Goal: Transaction & Acquisition: Purchase product/service

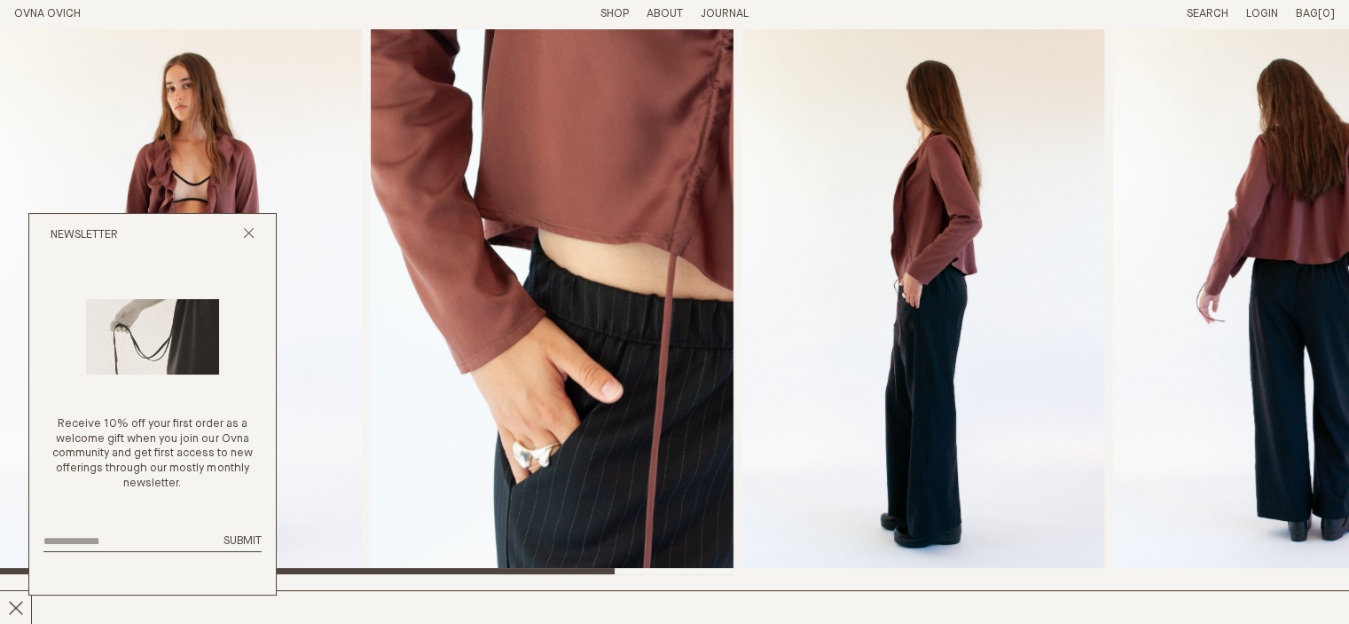
click at [241, 230] on div "Newsletter" at bounding box center [152, 235] width 247 height 43
click at [252, 243] on button "Close popup" at bounding box center [249, 235] width 12 height 17
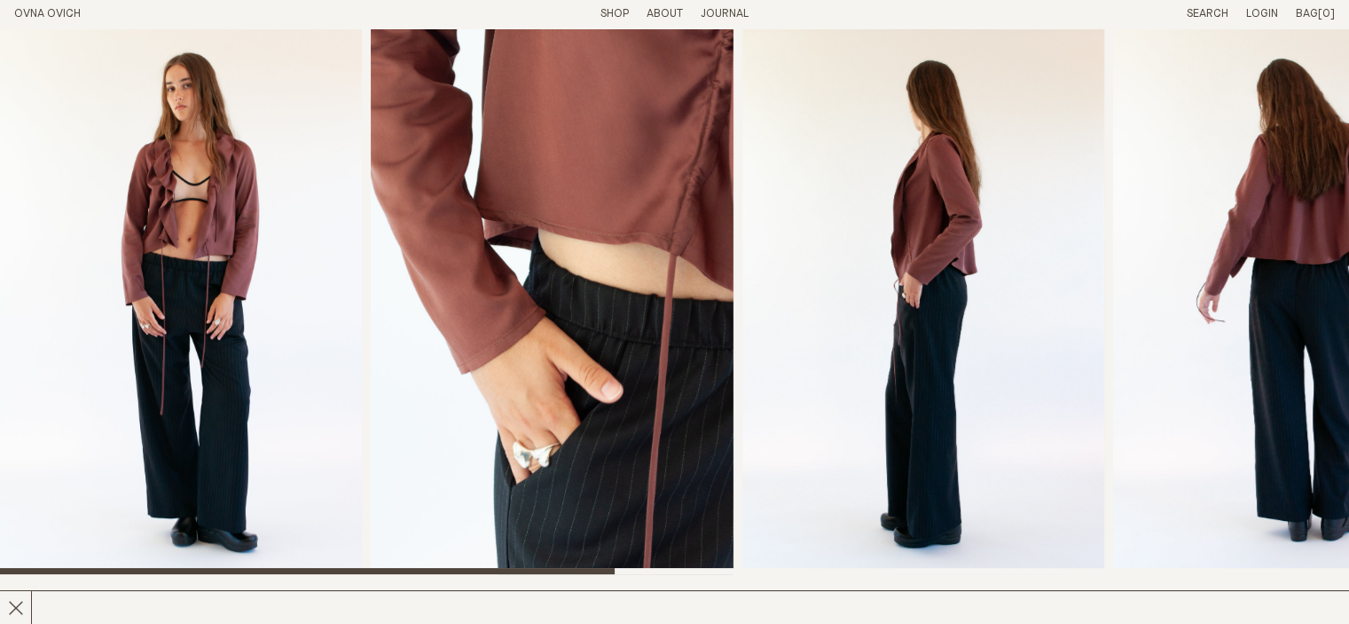
click at [832, 213] on img "3 / 8" at bounding box center [923, 301] width 363 height 546
click at [640, 172] on img "2 / 8" at bounding box center [552, 301] width 363 height 546
click at [664, 201] on img "2 / 8" at bounding box center [552, 301] width 363 height 546
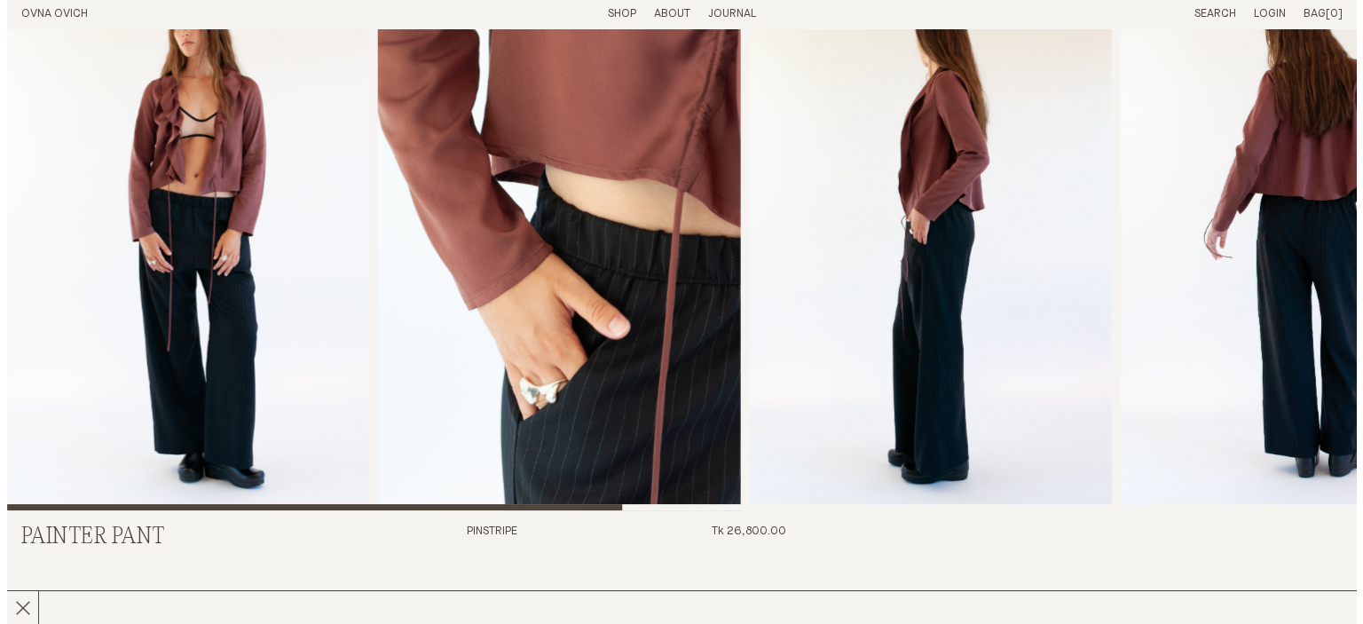
scroll to position [532, 0]
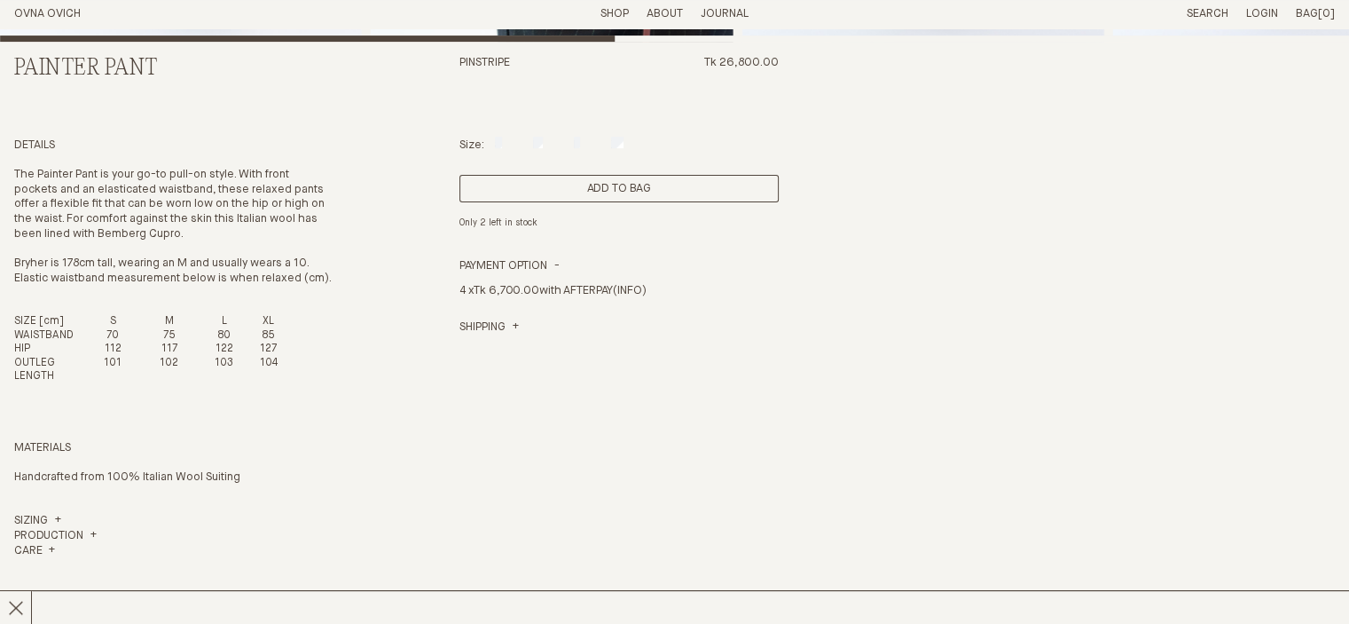
click at [618, 180] on button "Add to Bag" at bounding box center [618, 188] width 319 height 27
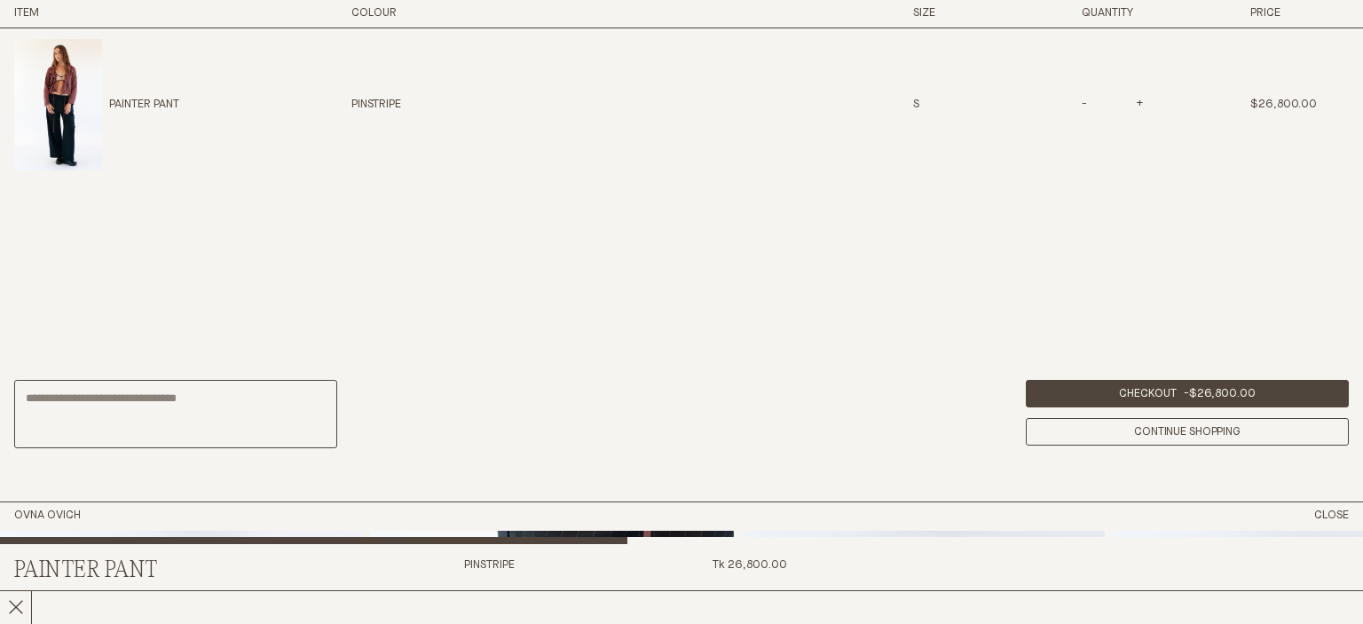
click at [759, 232] on div "Painter Pant Pinstripe S - * + $26,800.00 X" at bounding box center [681, 177] width 1363 height 298
drag, startPoint x: 145, startPoint y: 102, endPoint x: 154, endPoint y: 111, distance: 13.2
click at [145, 103] on p "Painter Pant" at bounding box center [144, 105] width 70 height 15
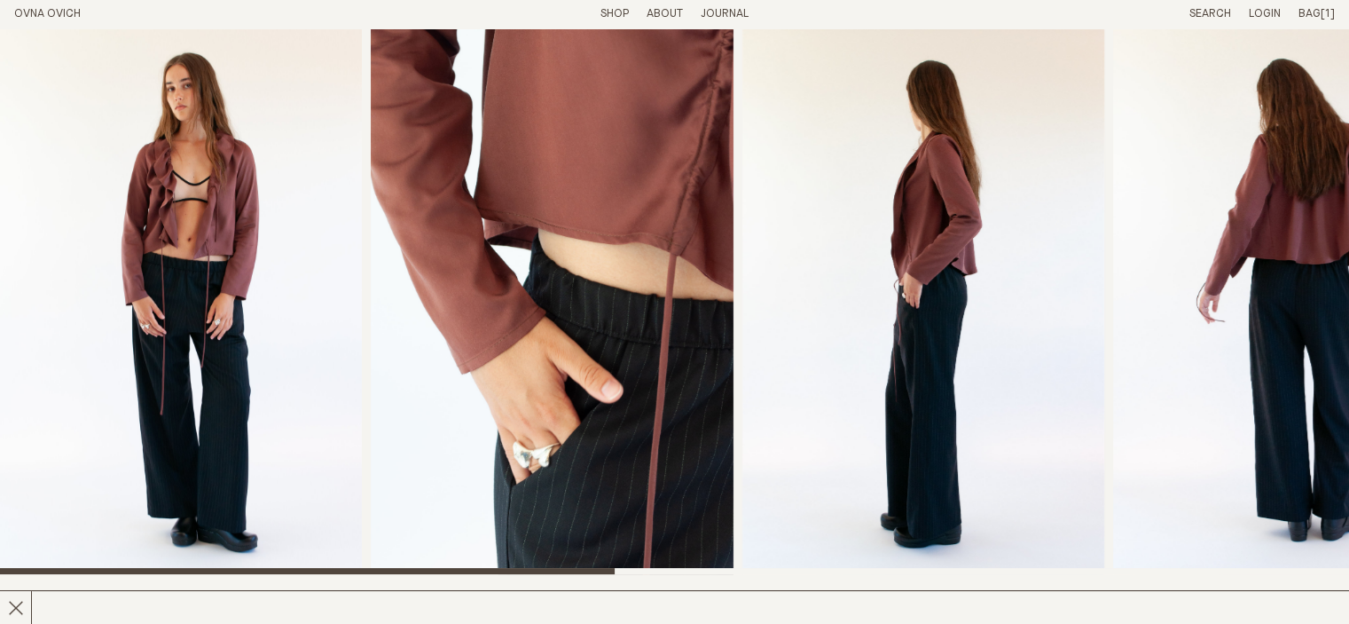
click at [61, 10] on link "OVNA OVICH" at bounding box center [47, 14] width 67 height 12
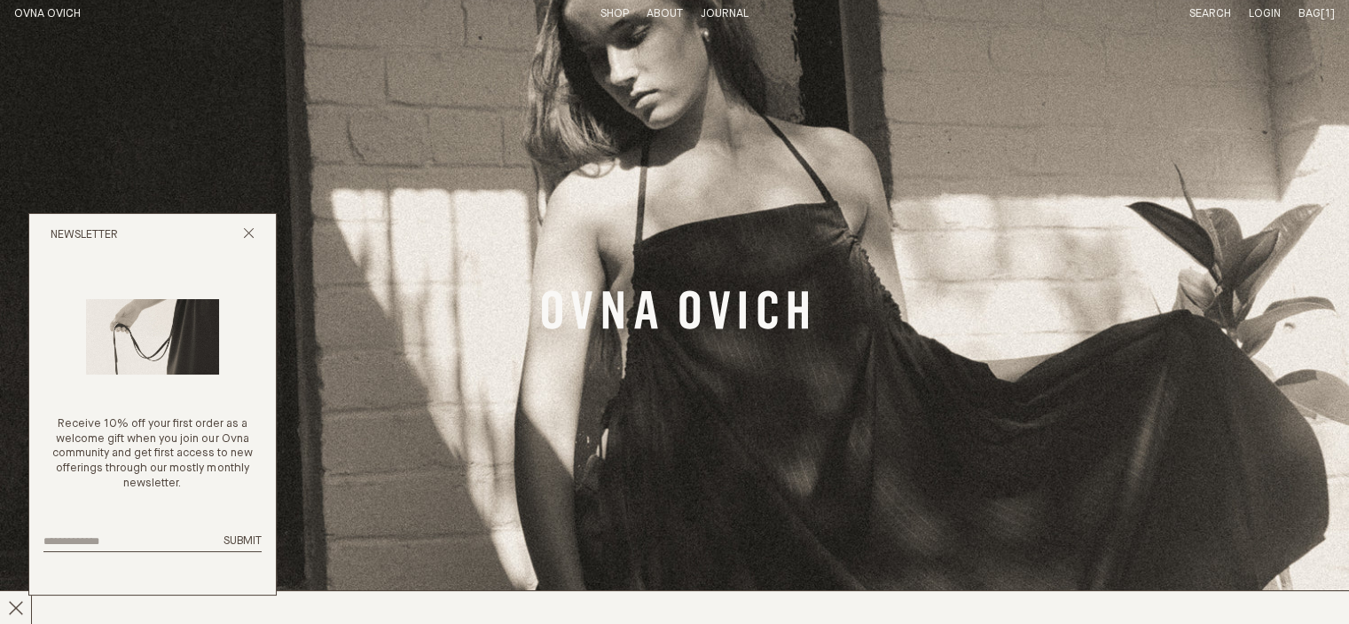
click at [257, 236] on div "Newsletter" at bounding box center [152, 235] width 247 height 43
click at [245, 231] on icon "Close popup" at bounding box center [249, 233] width 12 height 12
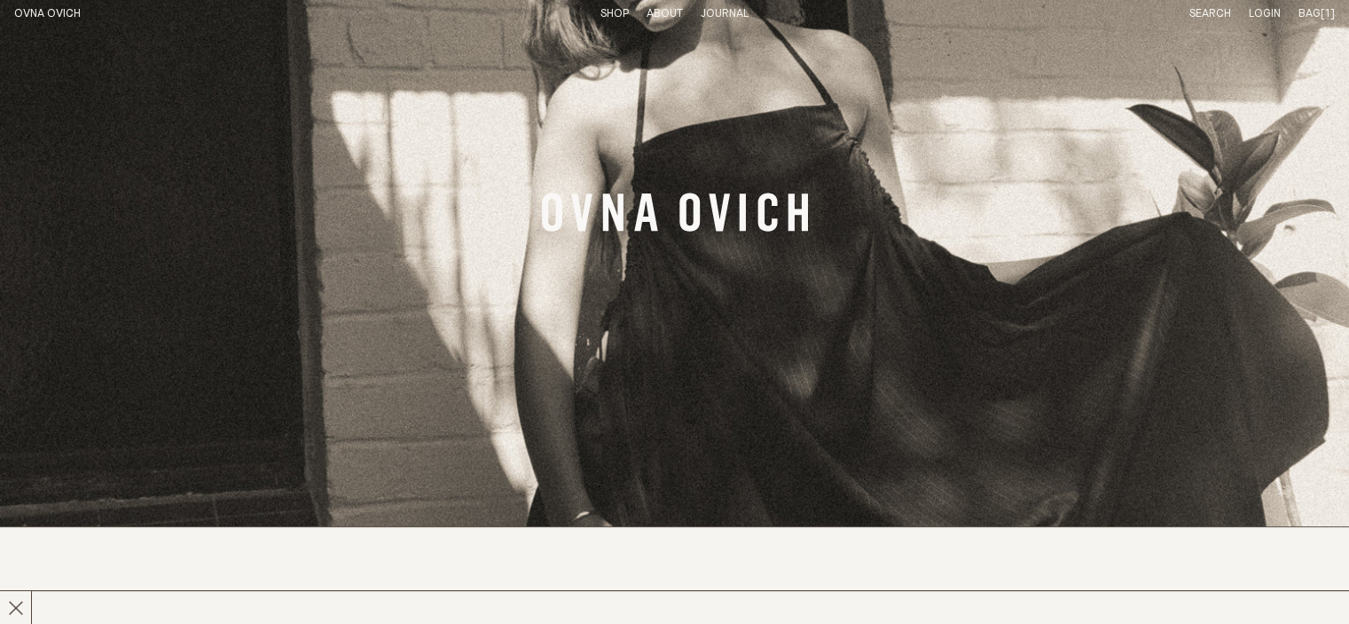
scroll to position [89, 0]
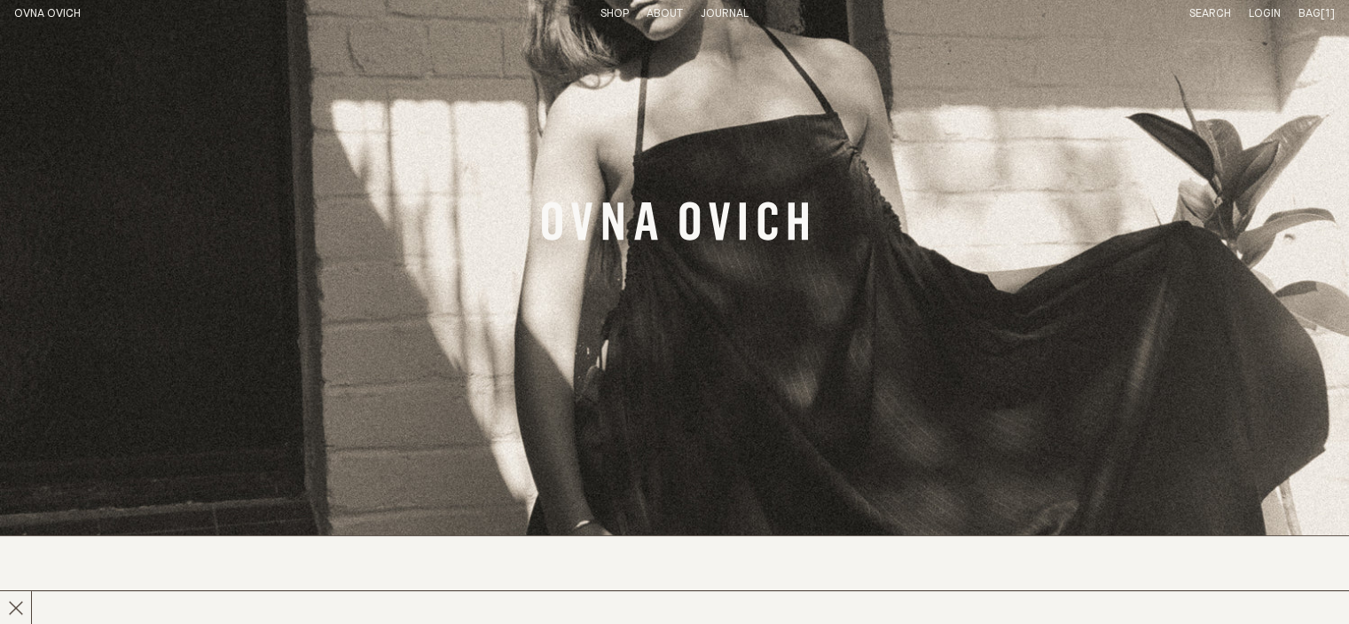
click at [621, 11] on link "Shop" at bounding box center [615, 14] width 28 height 12
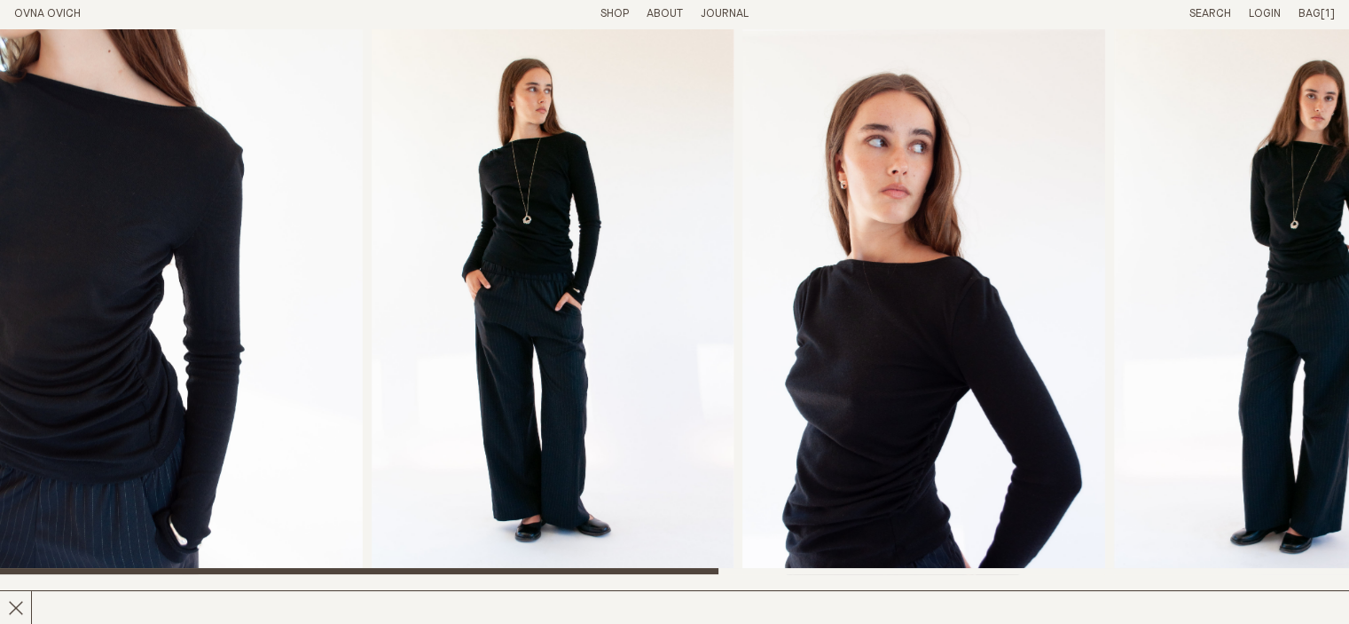
click at [687, 137] on img "2 / 7" at bounding box center [553, 301] width 363 height 546
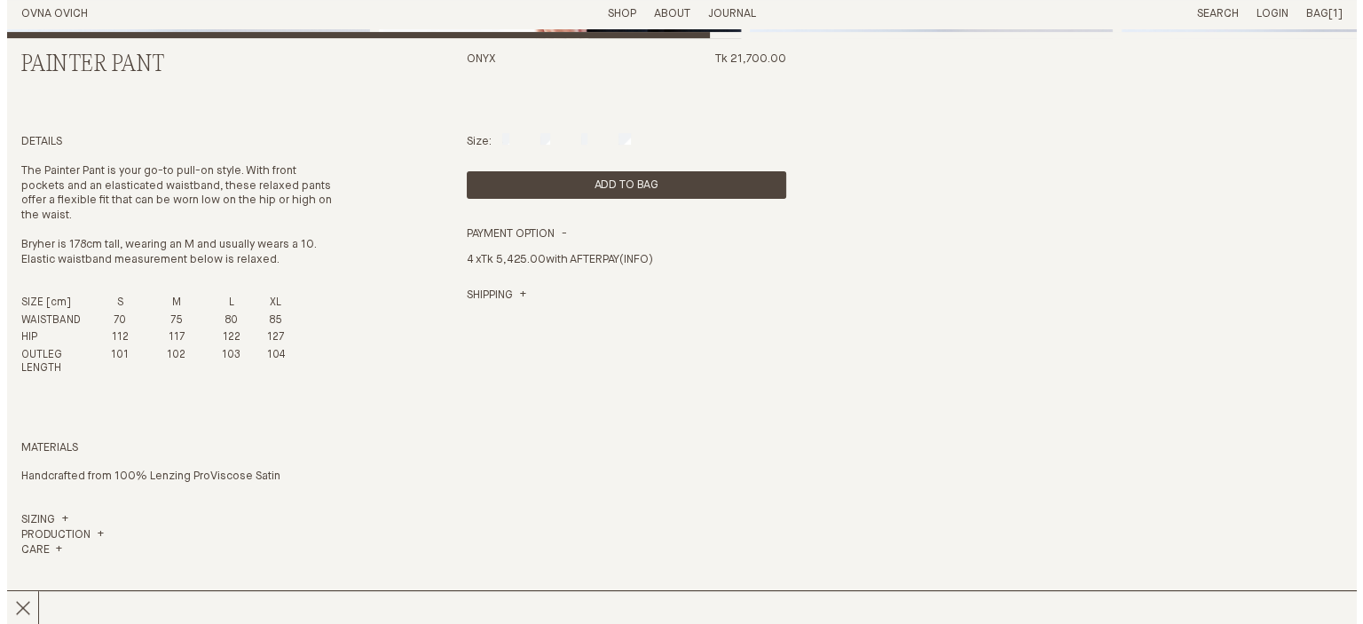
scroll to position [355, 0]
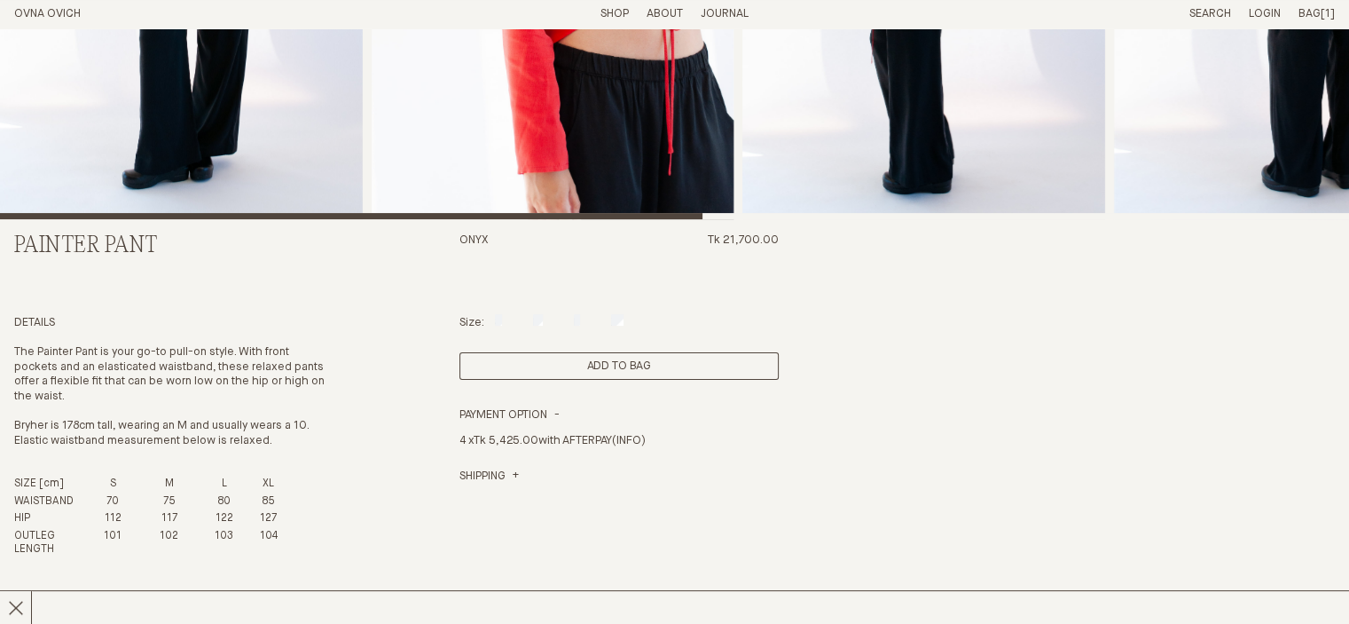
click at [616, 366] on button "Add to Bag" at bounding box center [618, 365] width 319 height 27
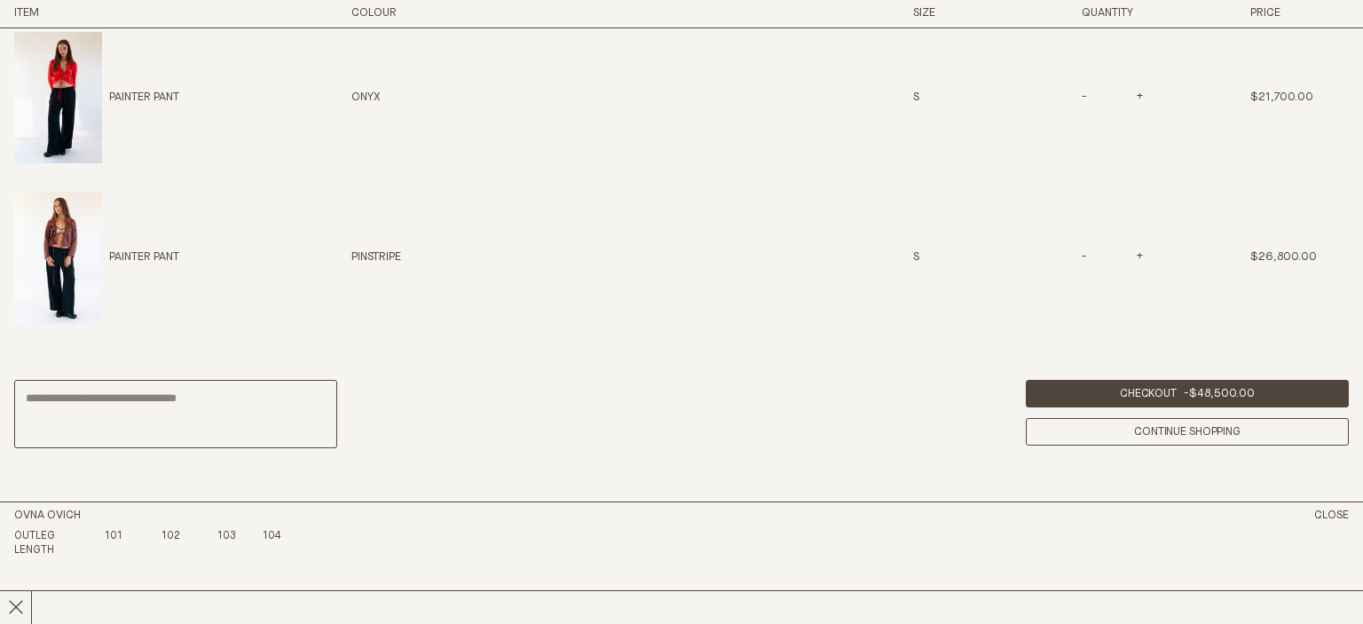
scroll to position [0, 0]
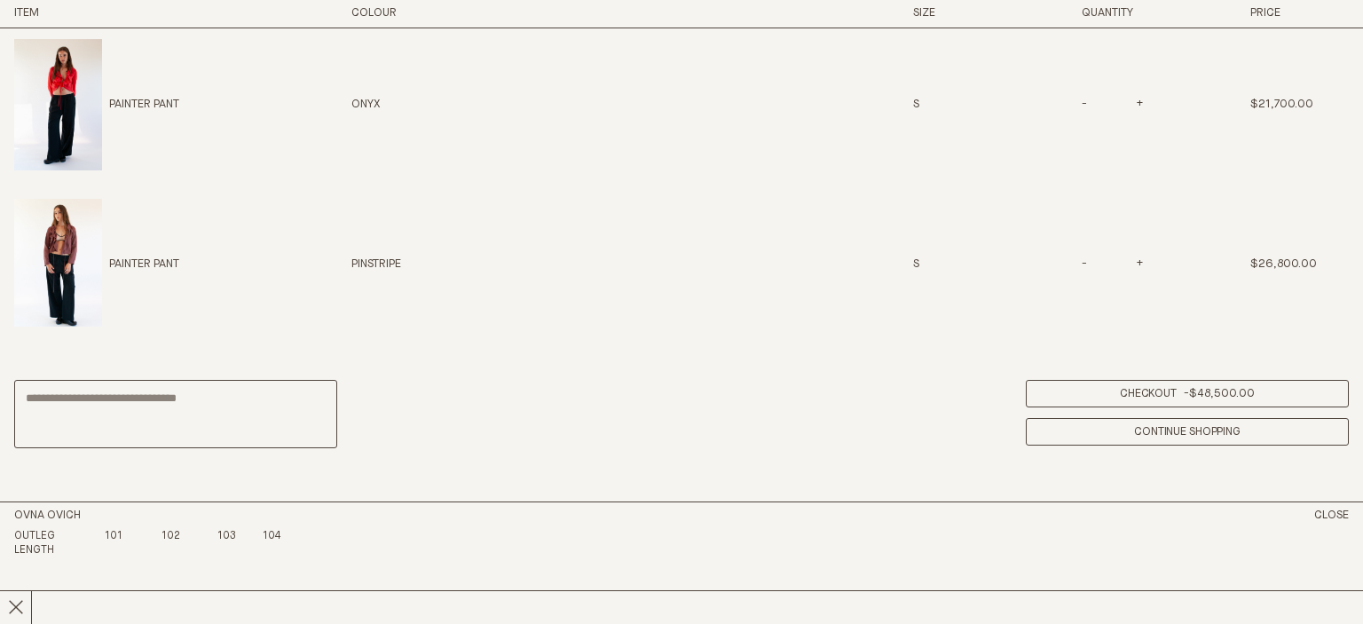
click at [1167, 396] on link "Checkout - $48,500.00" at bounding box center [1186, 393] width 323 height 27
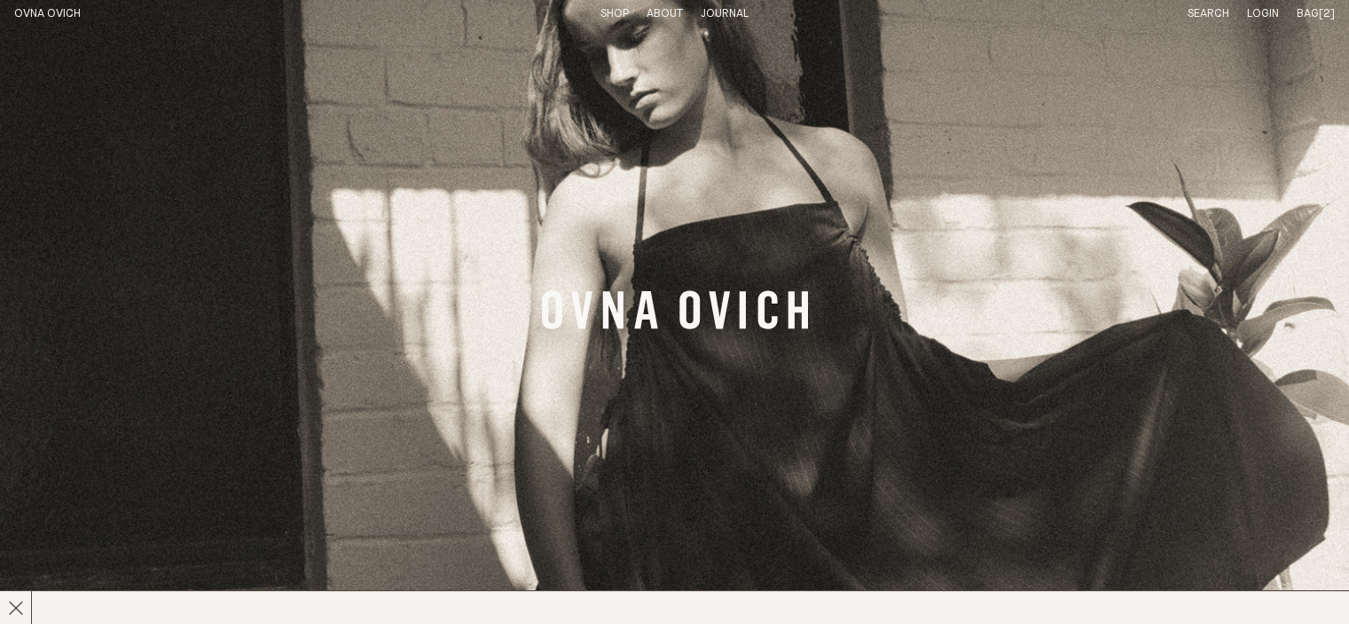
click at [1313, 15] on span "Bag" at bounding box center [1308, 14] width 22 height 12
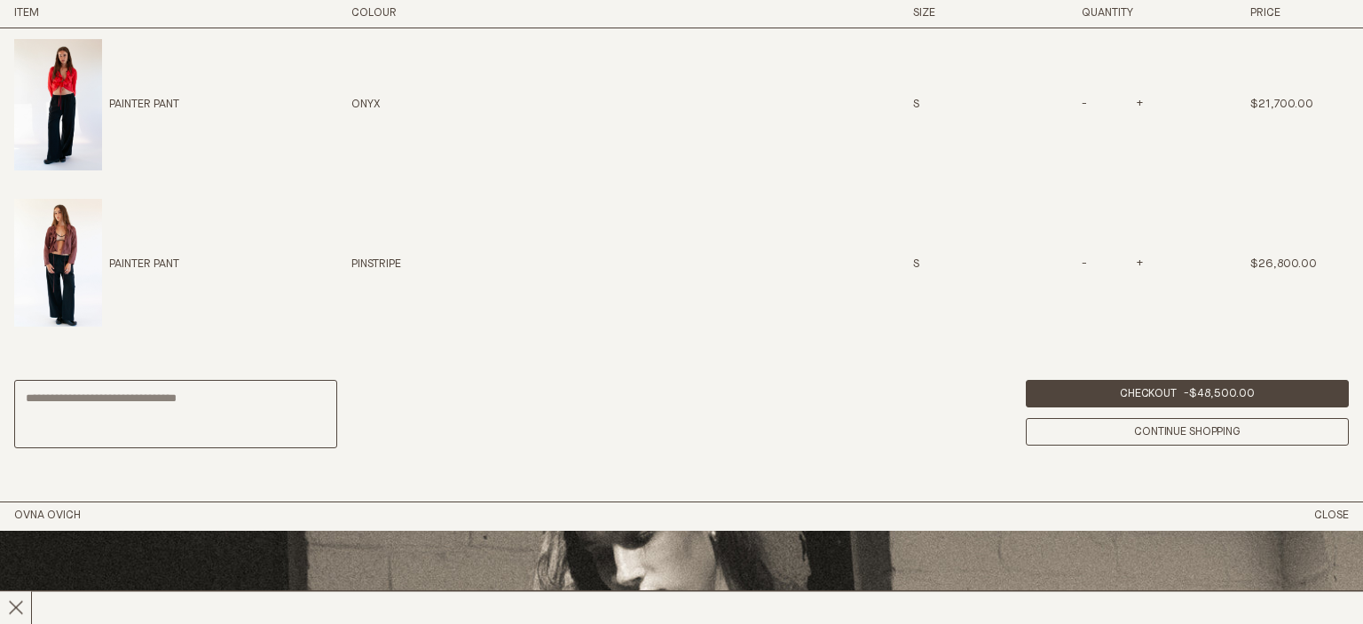
click at [965, 132] on div "Painter Pant Onyx S - * +" at bounding box center [624, 104] width 1221 height 131
click at [901, 336] on div "Total Checkout - $48,500.00 Continue Shopping" at bounding box center [681, 414] width 1363 height 176
click at [177, 261] on p "Painter Pant" at bounding box center [144, 264] width 70 height 15
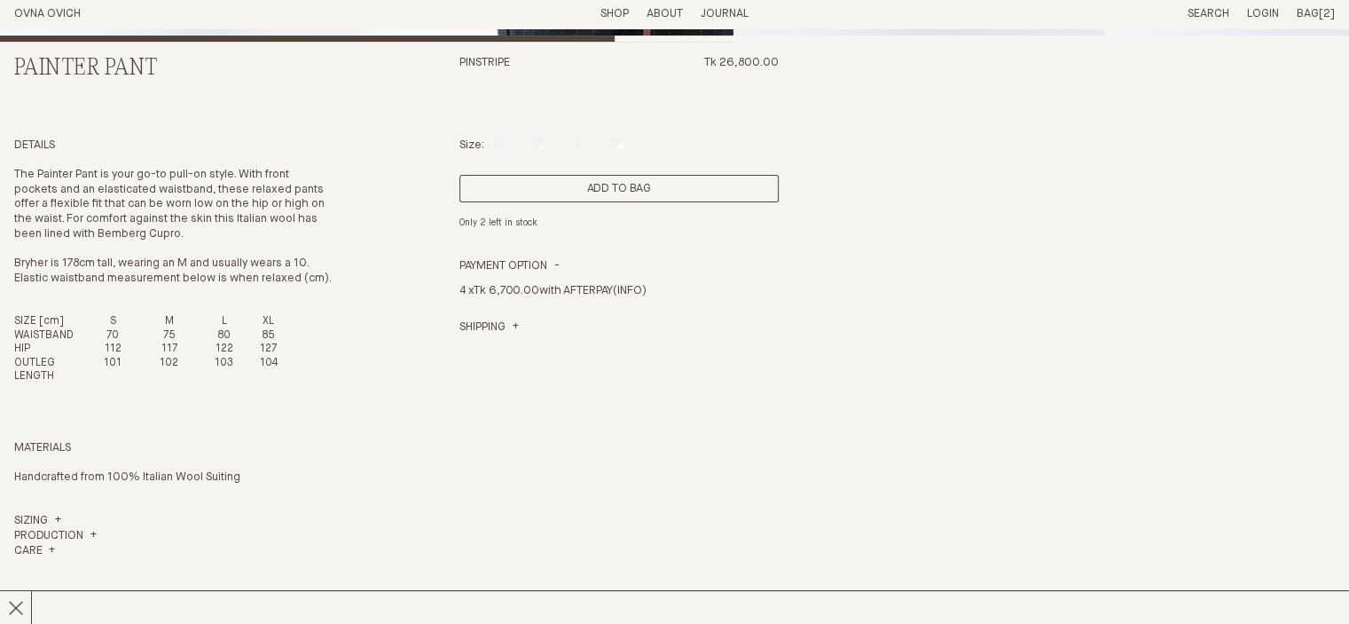
click at [671, 187] on button "Add to Bag" at bounding box center [618, 188] width 319 height 27
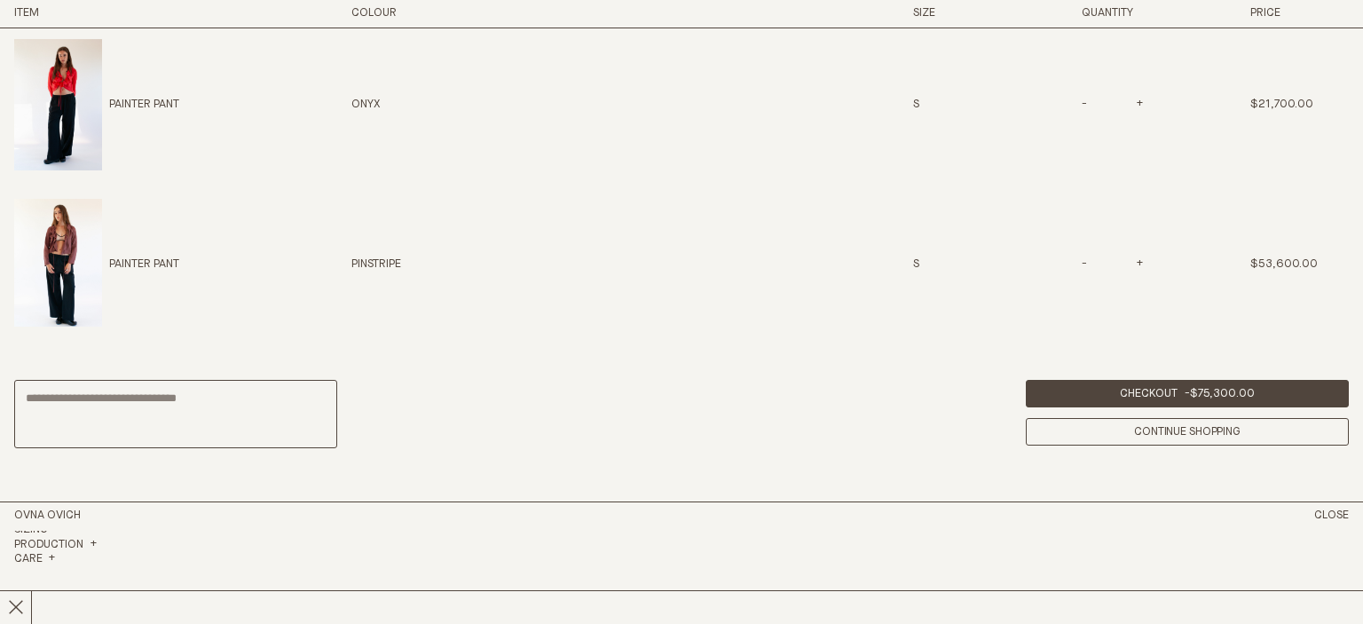
scroll to position [1033, 0]
click at [946, 366] on div "Total Checkout - $75,300.00 Continue Shopping" at bounding box center [681, 414] width 1363 height 176
click at [702, 76] on div "Painter Pant Onyx S - * +" at bounding box center [624, 104] width 1221 height 131
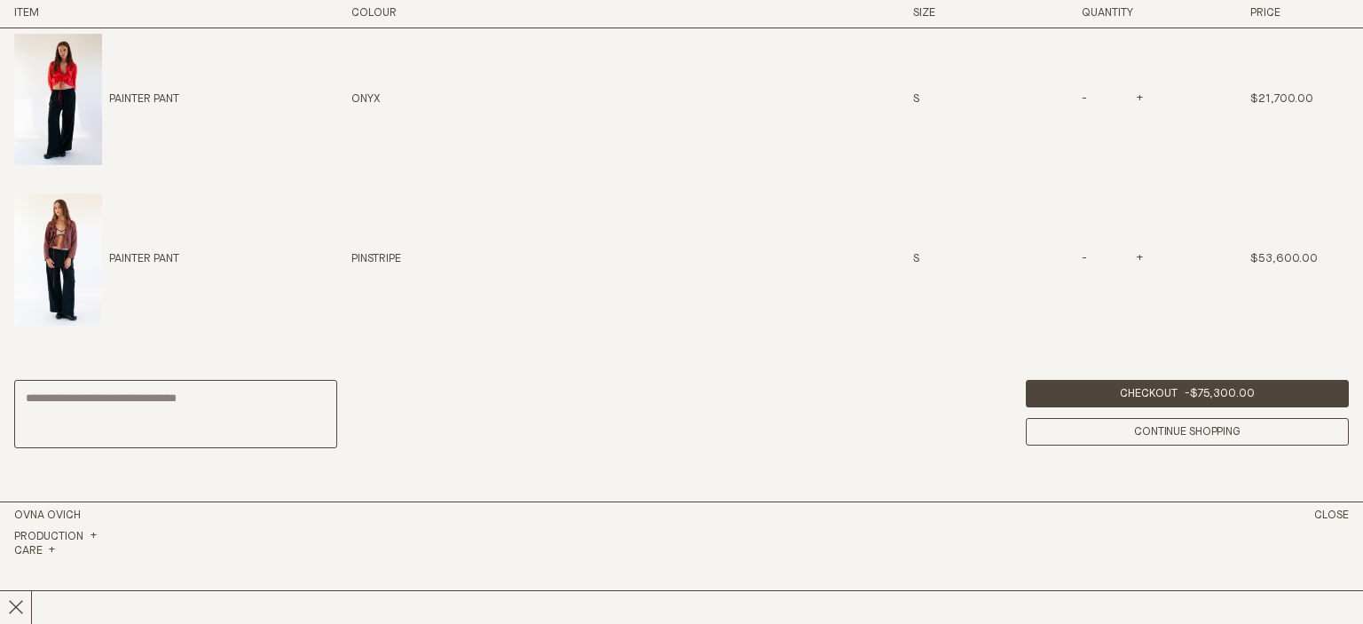
scroll to position [7, 0]
